Goal: Check status: Check status

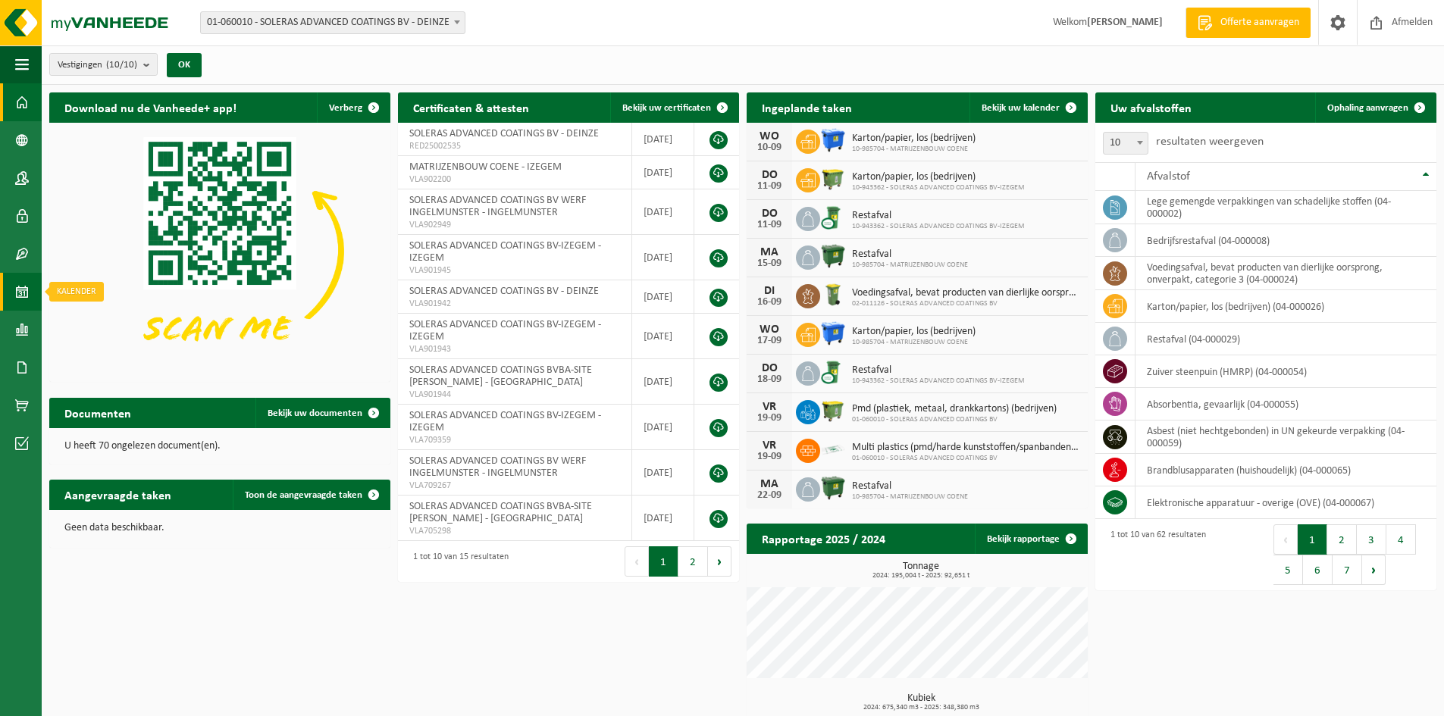
click at [16, 290] on span at bounding box center [22, 292] width 14 height 38
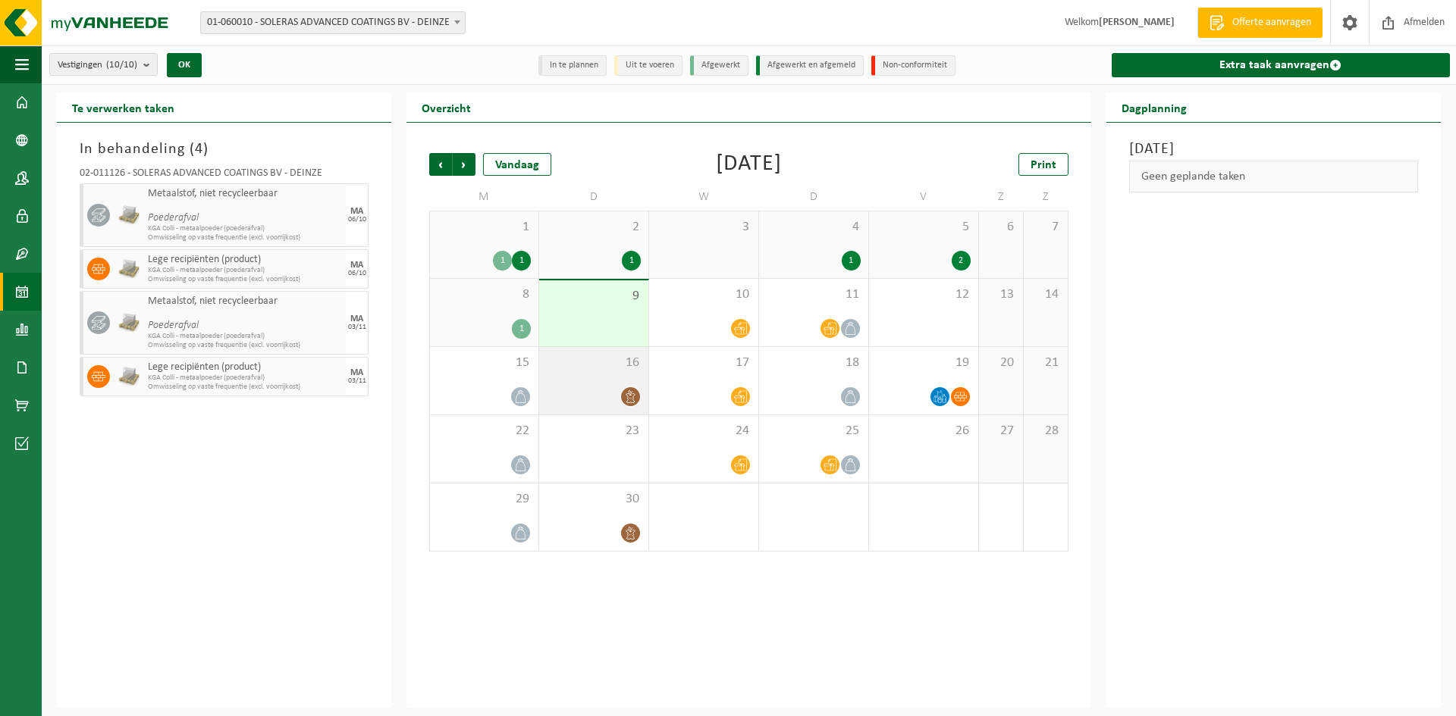
click at [564, 374] on div "16" at bounding box center [593, 380] width 109 height 67
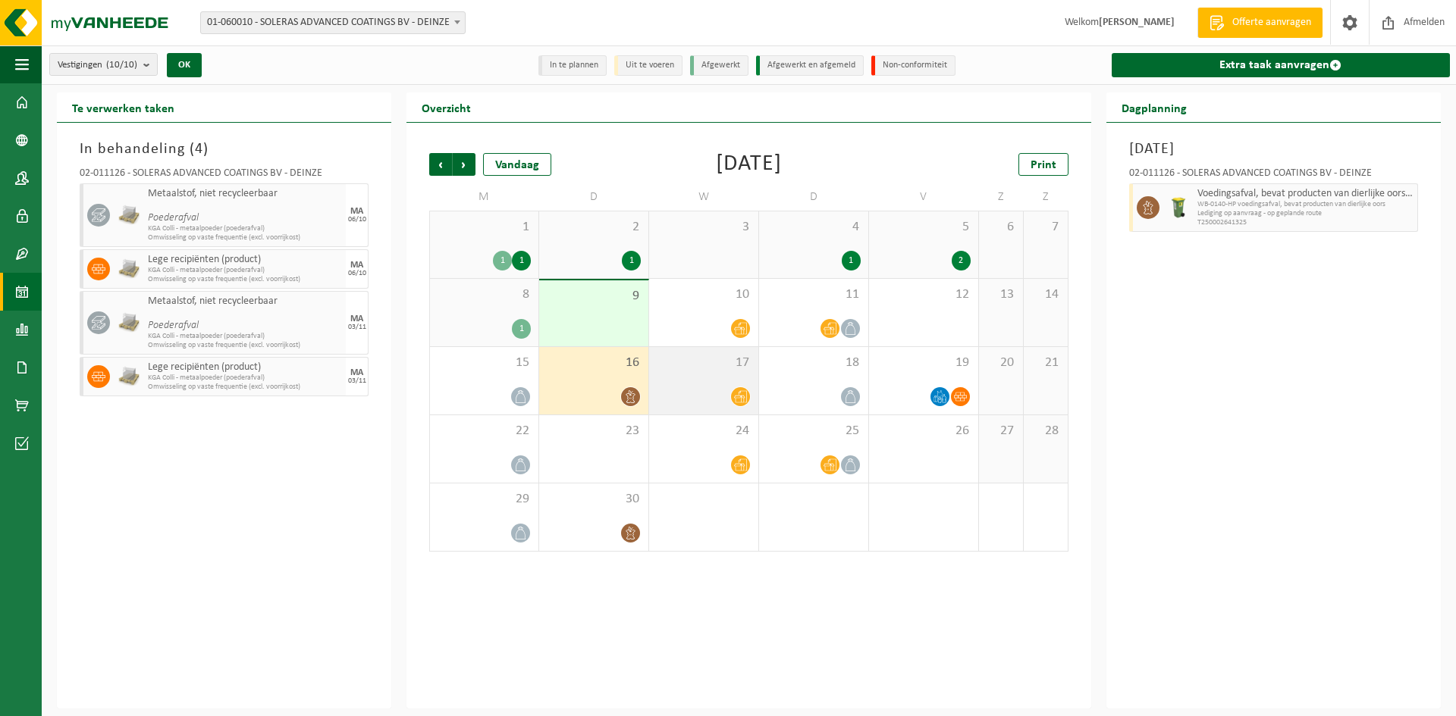
click at [715, 377] on div "17" at bounding box center [703, 380] width 109 height 67
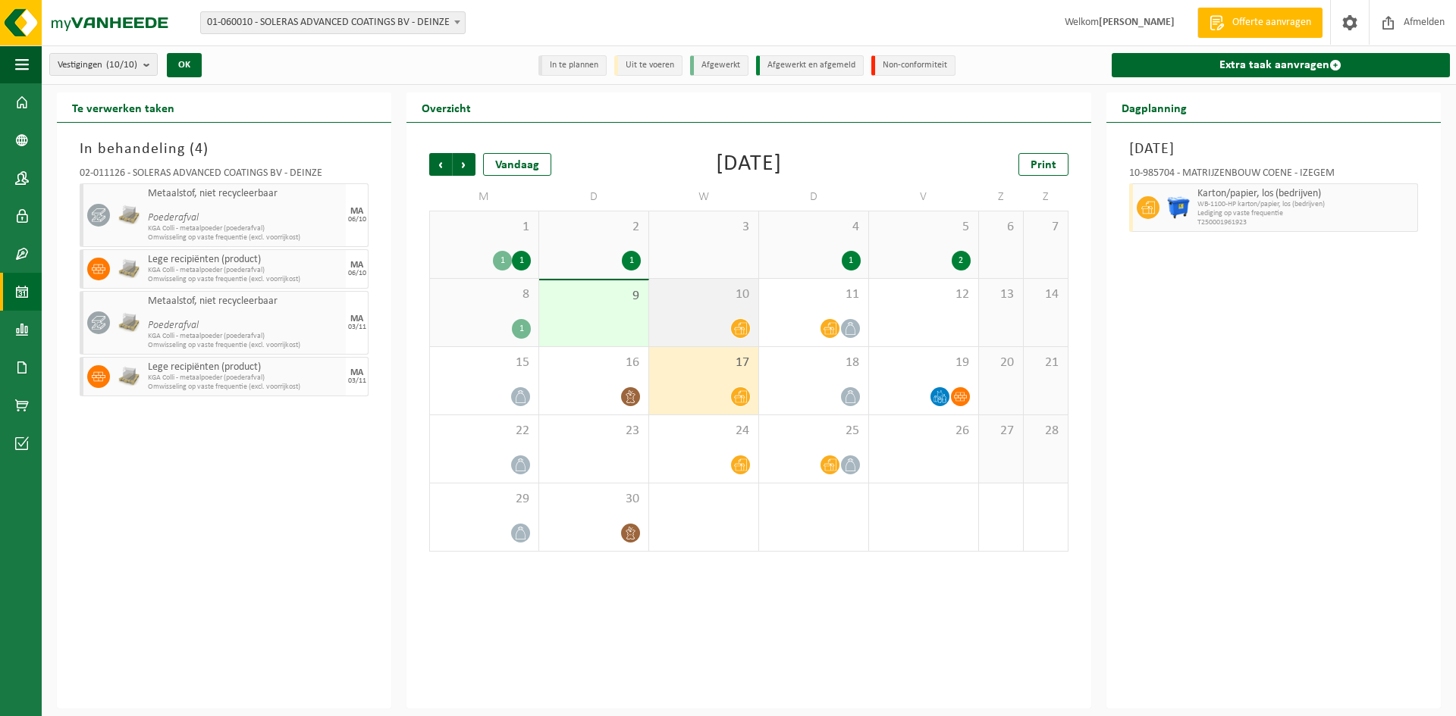
click at [686, 300] on span "10" at bounding box center [704, 295] width 94 height 17
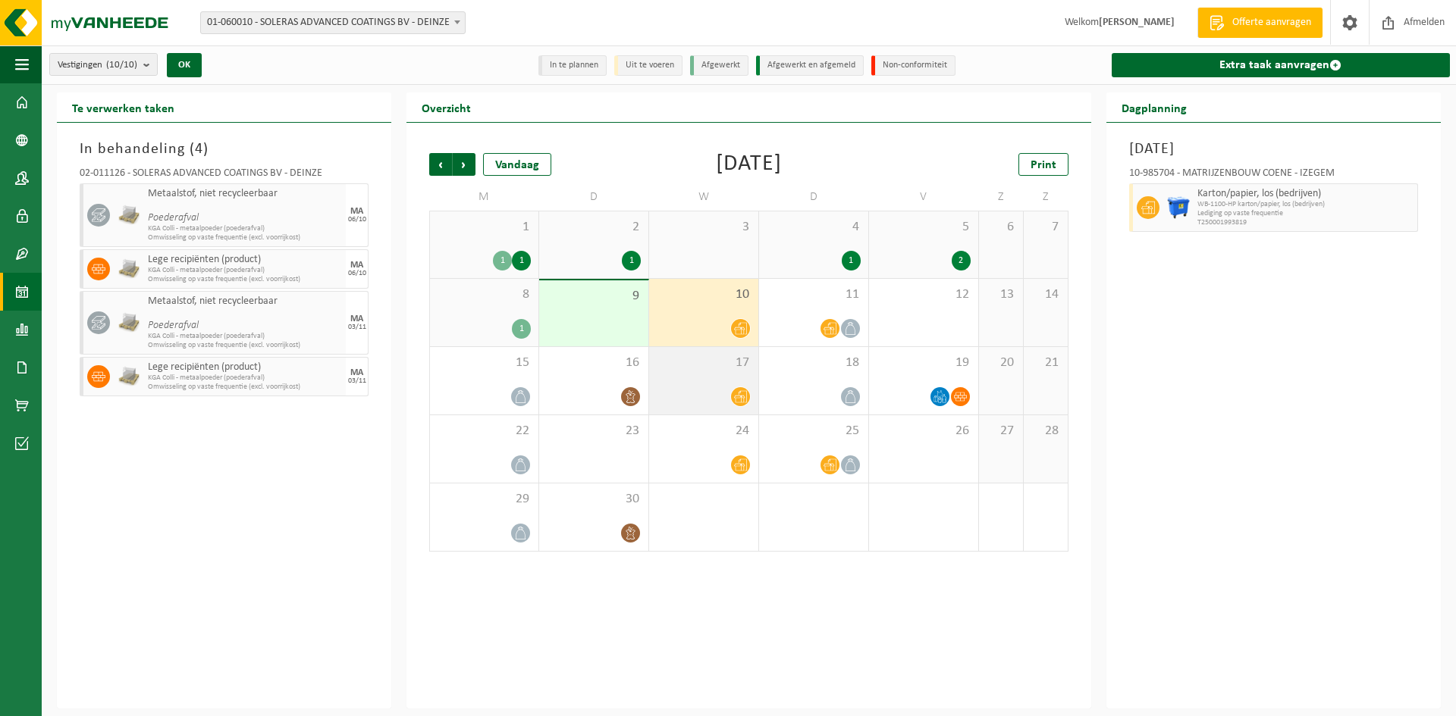
click at [679, 364] on span "17" at bounding box center [704, 363] width 94 height 17
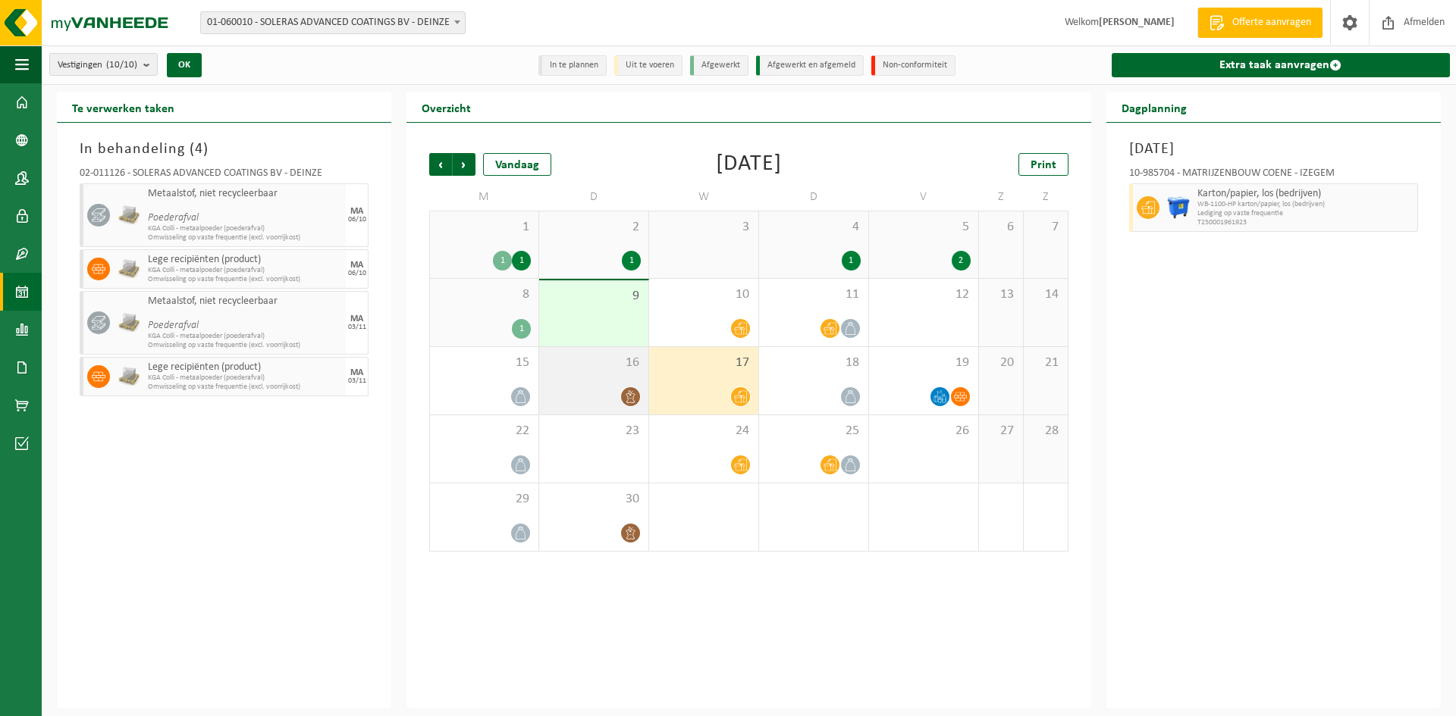
click at [582, 374] on div "16" at bounding box center [593, 380] width 109 height 67
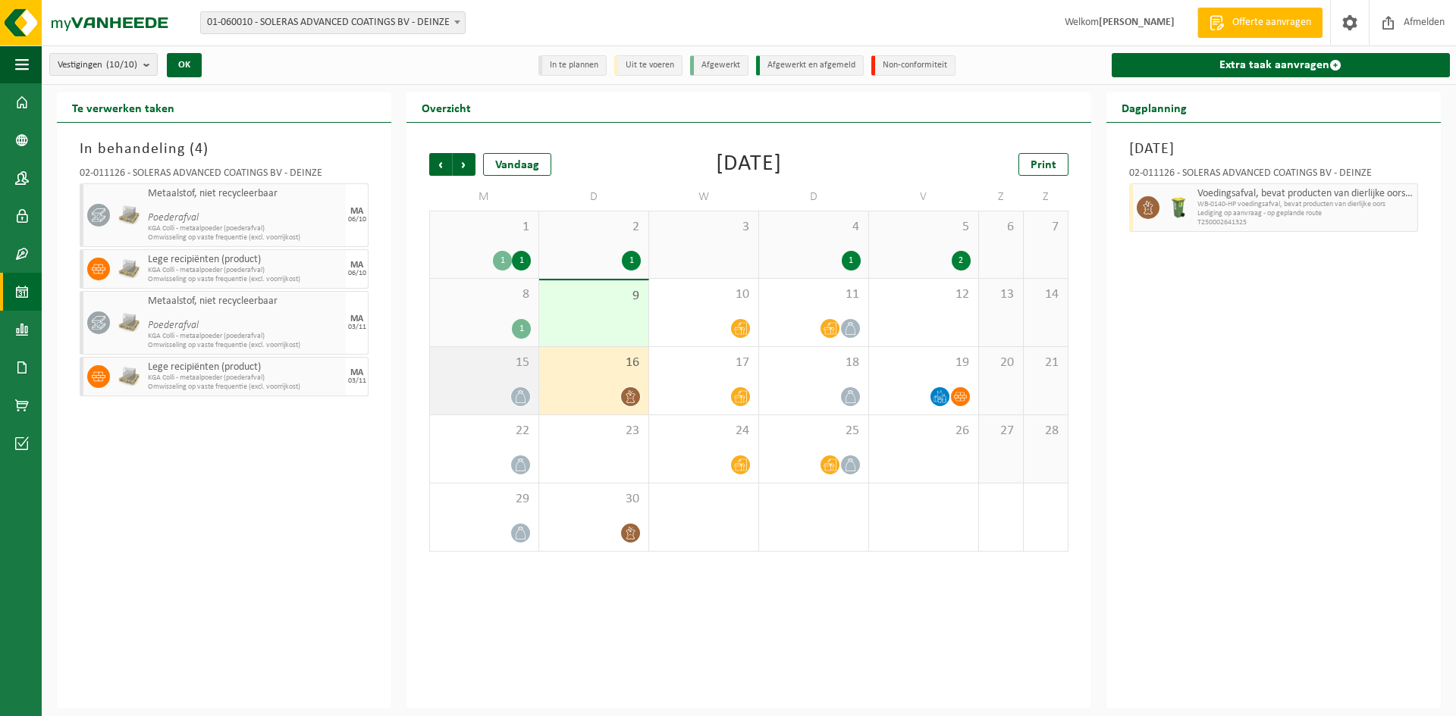
click at [476, 391] on div at bounding box center [483, 397] width 93 height 20
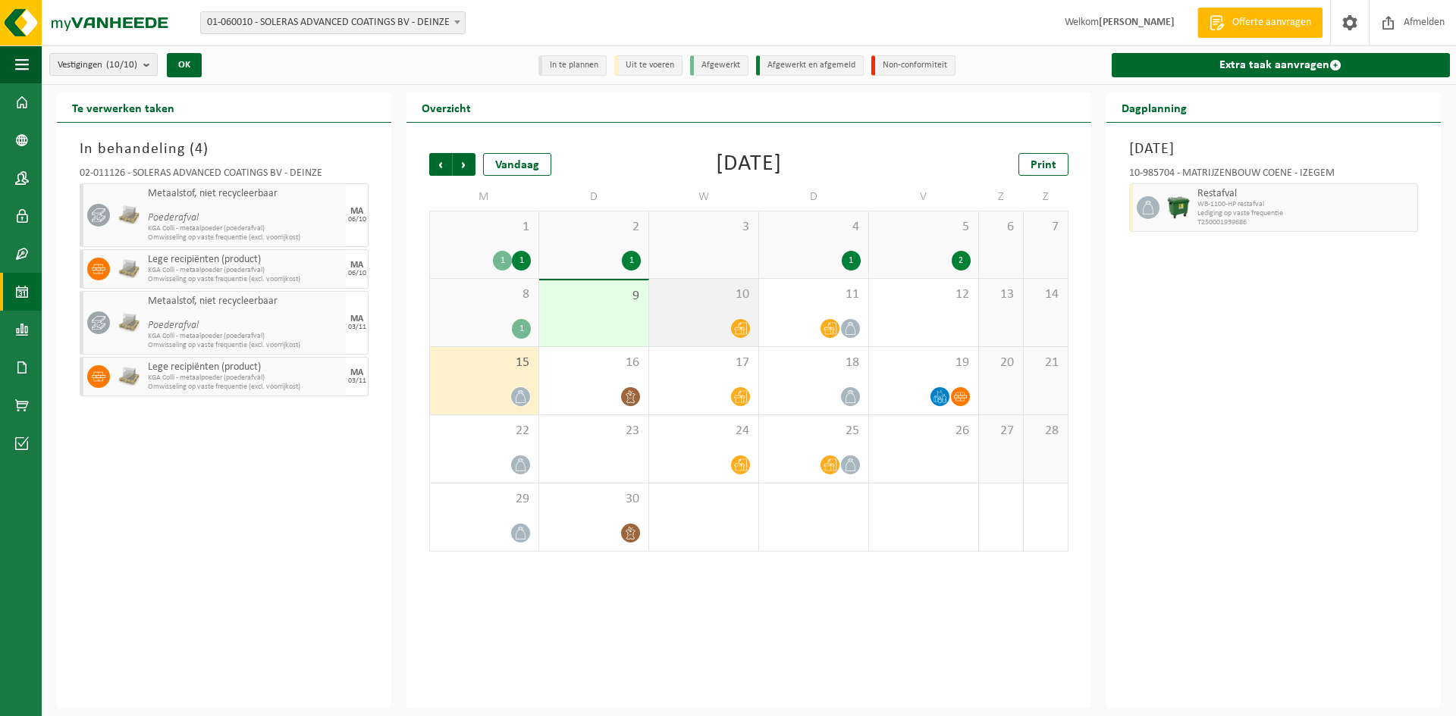
click at [690, 327] on div at bounding box center [704, 328] width 94 height 20
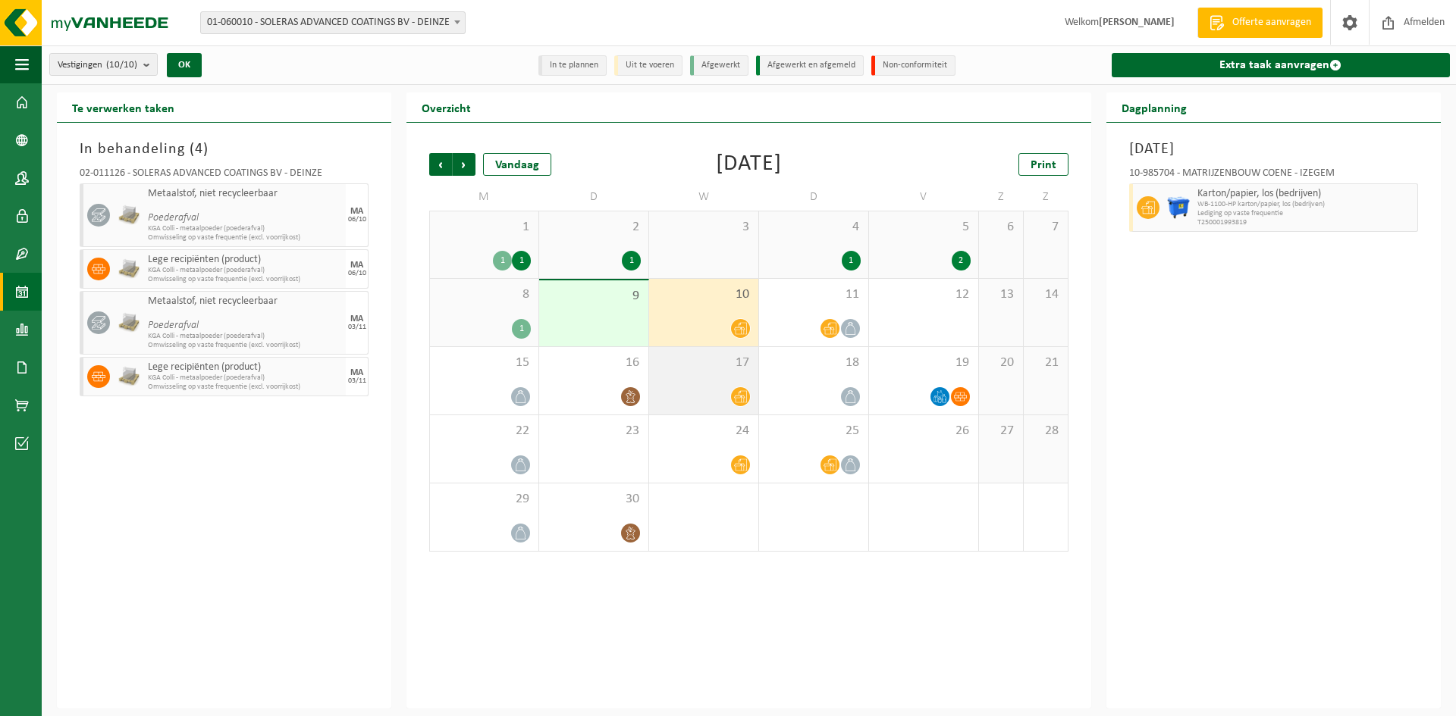
click at [694, 368] on span "17" at bounding box center [704, 363] width 94 height 17
